Goal: Browse casually

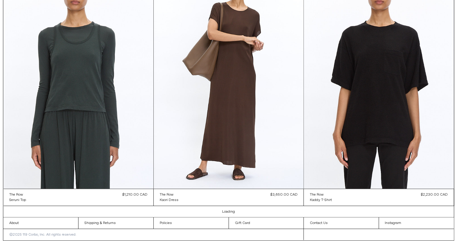
scroll to position [1786, 0]
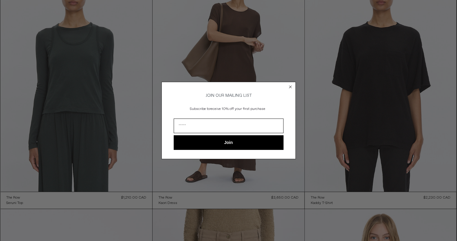
click at [289, 86] on icon "Close dialog" at bounding box center [290, 87] width 2 height 2
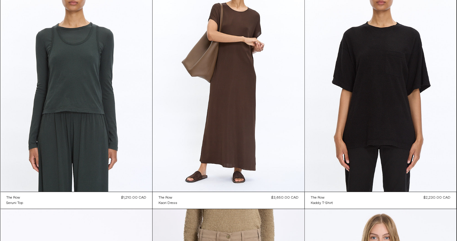
click at [290, 87] on div "Close dialog JOIN OUR MAILING LIST Subscribe to receive 10% off your first purc…" at bounding box center [228, 129] width 134 height 89
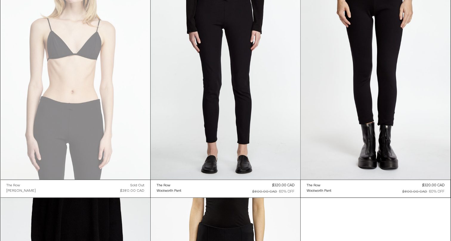
scroll to position [7821, 0]
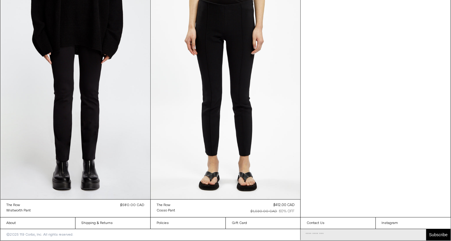
click at [206, 229] on div "©2025 119 Corbo, Inc. All rights reserved. Subscribe ******" at bounding box center [225, 234] width 451 height 11
click at [47, 219] on link "About" at bounding box center [37, 222] width 75 height 11
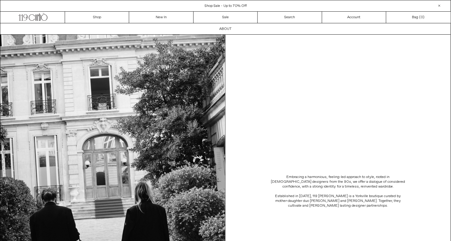
scroll to position [129, 0]
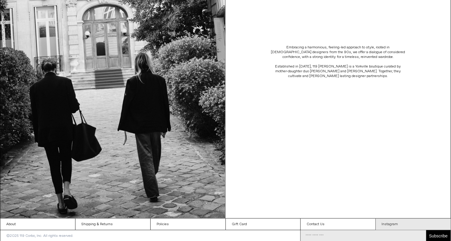
click at [393, 222] on link "Instagram" at bounding box center [413, 223] width 75 height 11
